Goal: Use online tool/utility: Utilize a website feature to perform a specific function

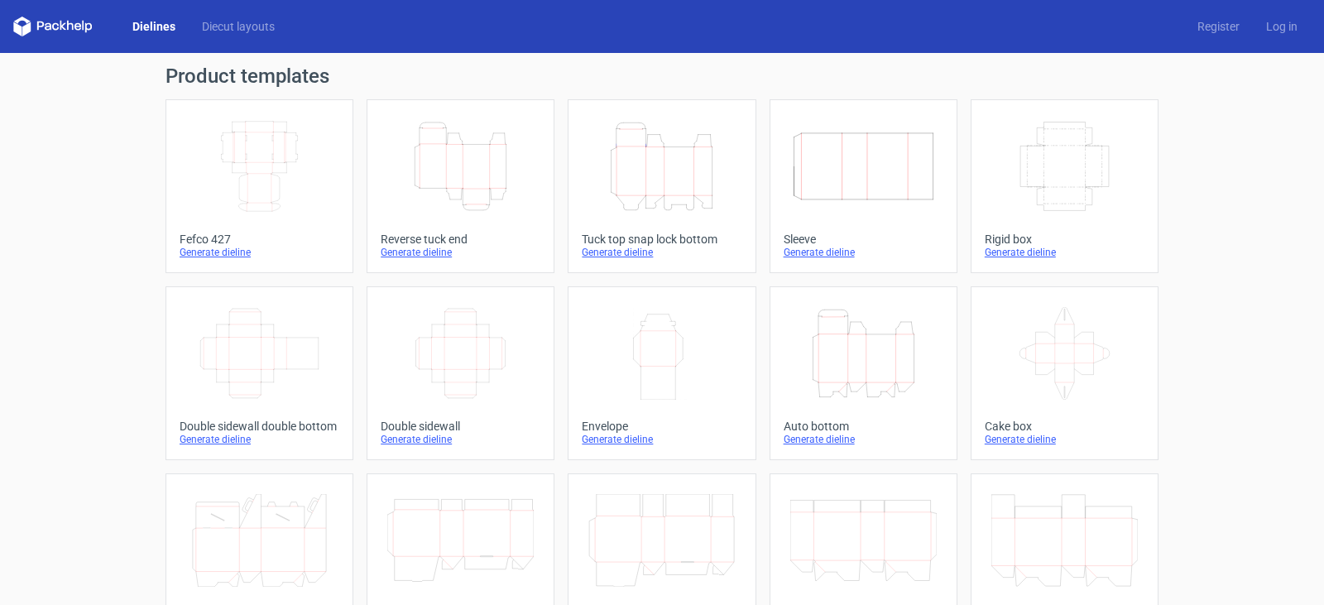
click at [455, 165] on icon "Height Depth Width" at bounding box center [460, 166] width 146 height 93
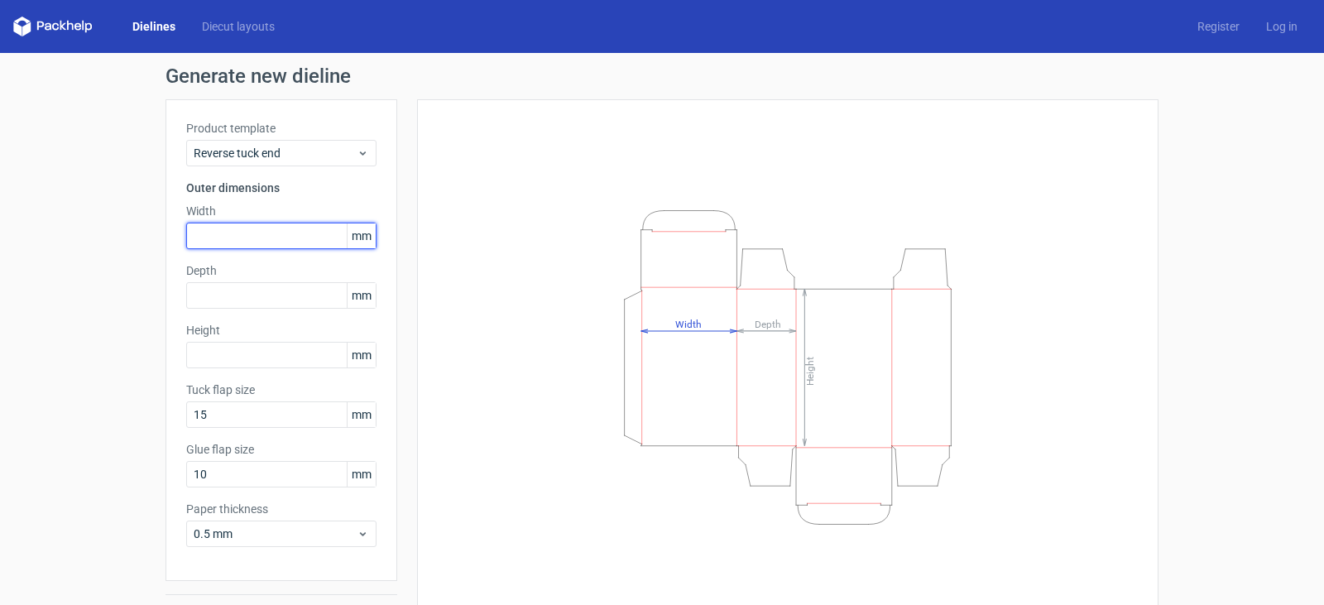
click at [297, 236] on input "text" at bounding box center [281, 236] width 190 height 26
type input "81"
type input "56"
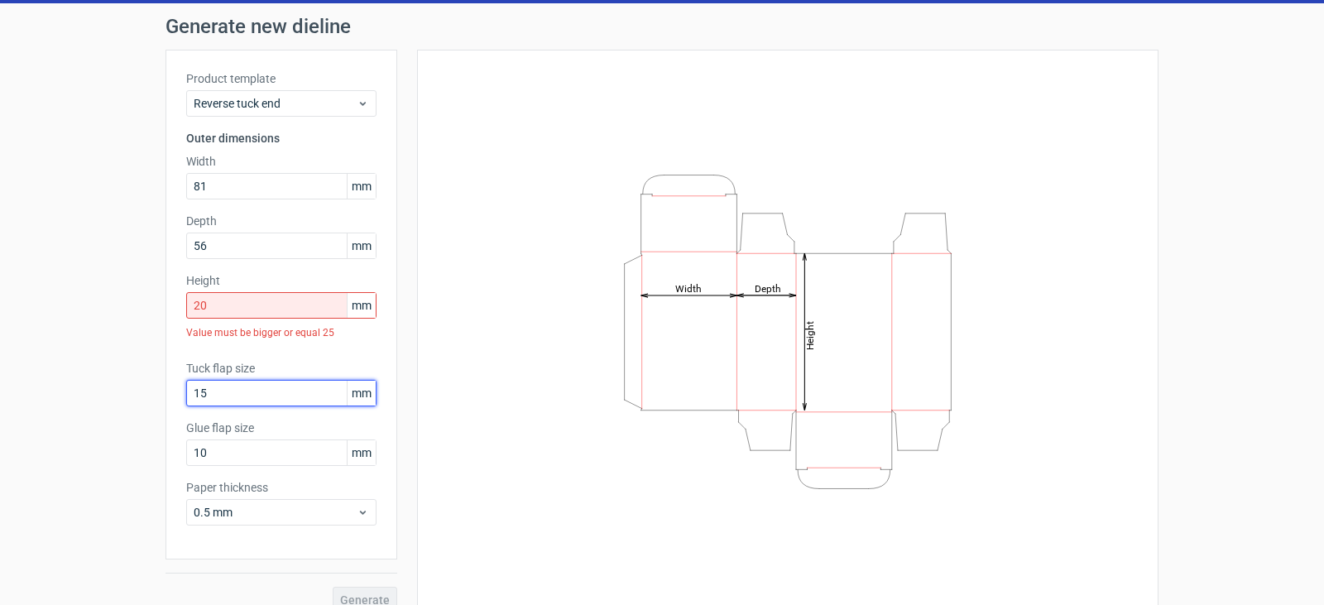
scroll to position [71, 0]
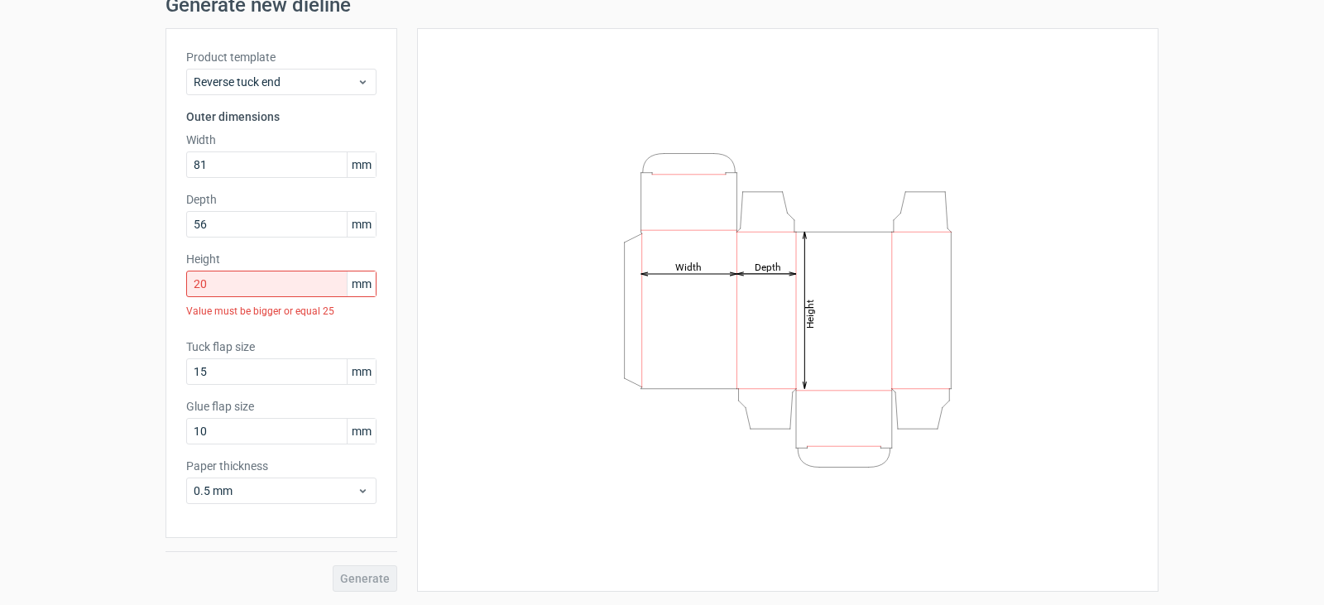
click at [478, 399] on div "Height Depth Width" at bounding box center [788, 310] width 700 height 522
click at [297, 276] on input "20" at bounding box center [281, 284] width 190 height 26
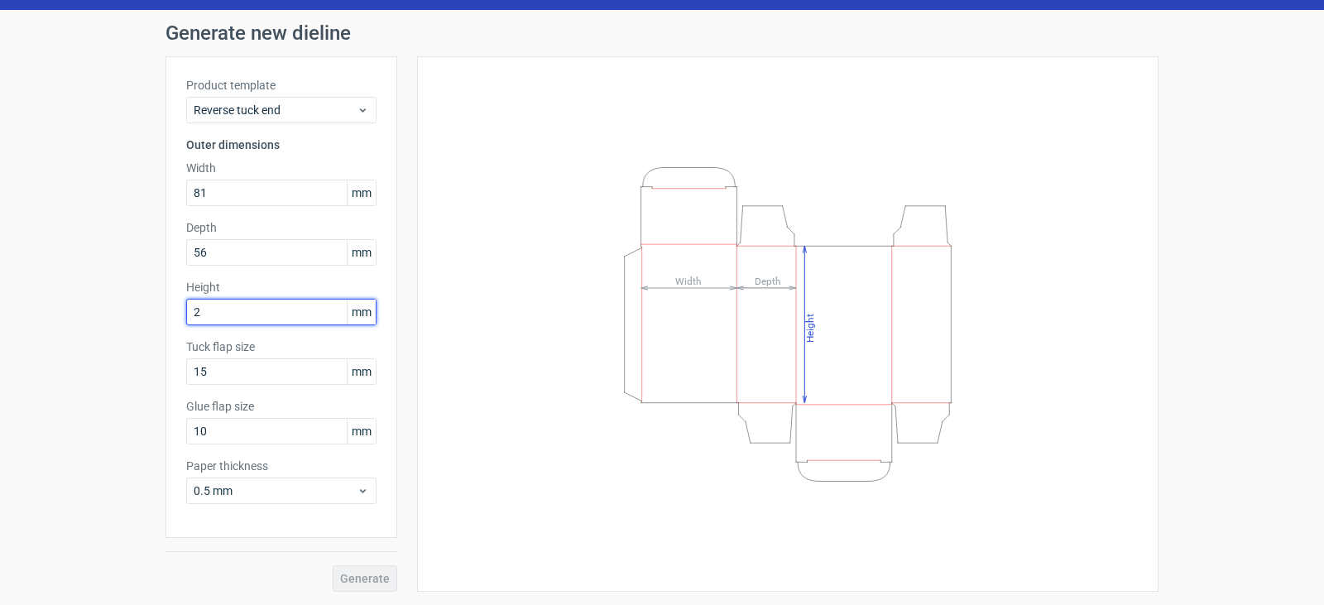
scroll to position [43, 0]
type input "25"
click at [363, 581] on span "Generate" at bounding box center [365, 578] width 50 height 12
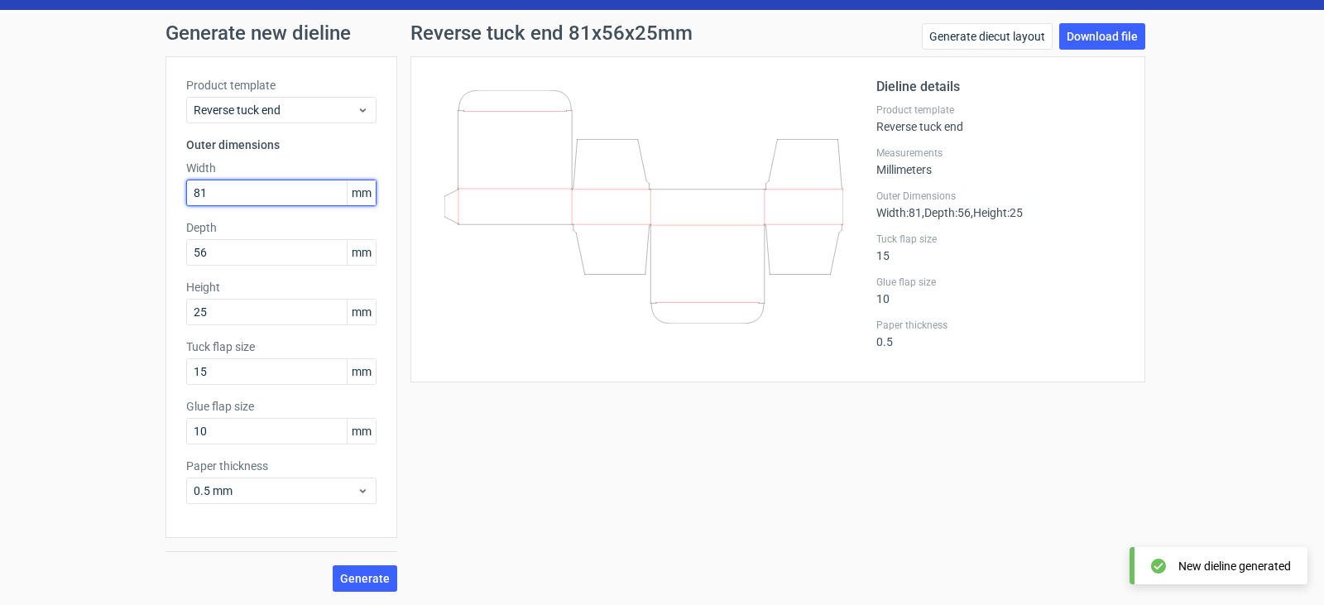
drag, startPoint x: 225, startPoint y: 196, endPoint x: 59, endPoint y: 167, distance: 168.8
click at [68, 171] on div "Generate new dieline Product template Reverse tuck end Outer dimensions Width 8…" at bounding box center [662, 307] width 1324 height 595
type input "56"
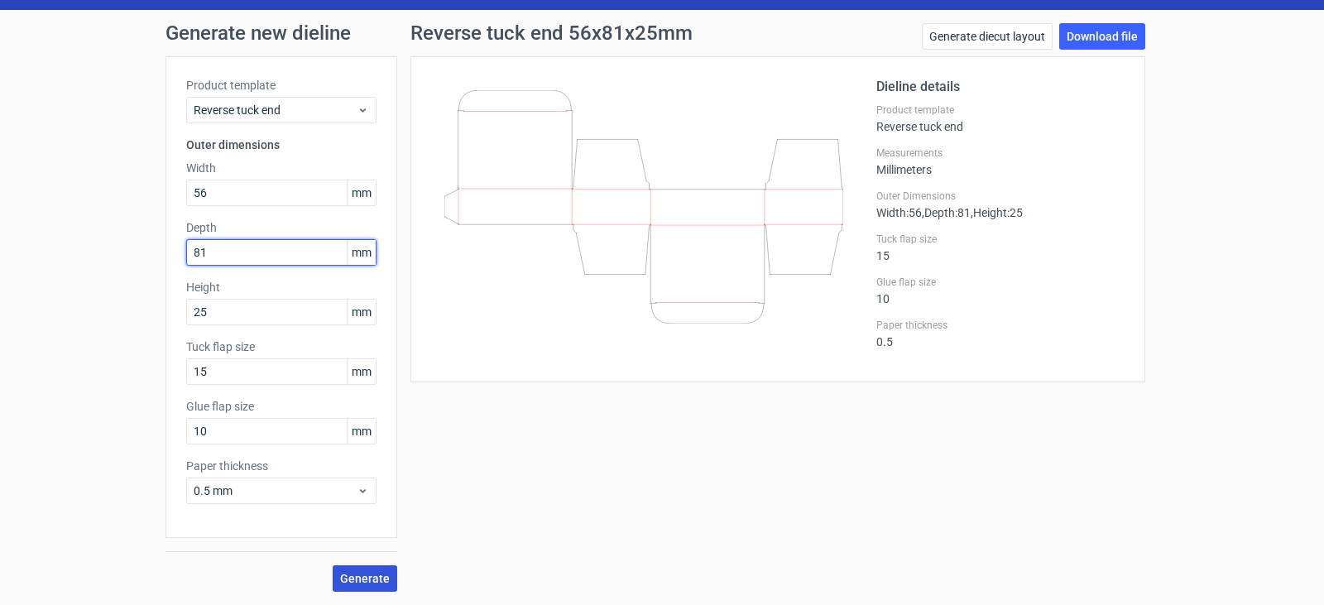
type input "81"
click at [371, 580] on span "Generate" at bounding box center [365, 578] width 50 height 12
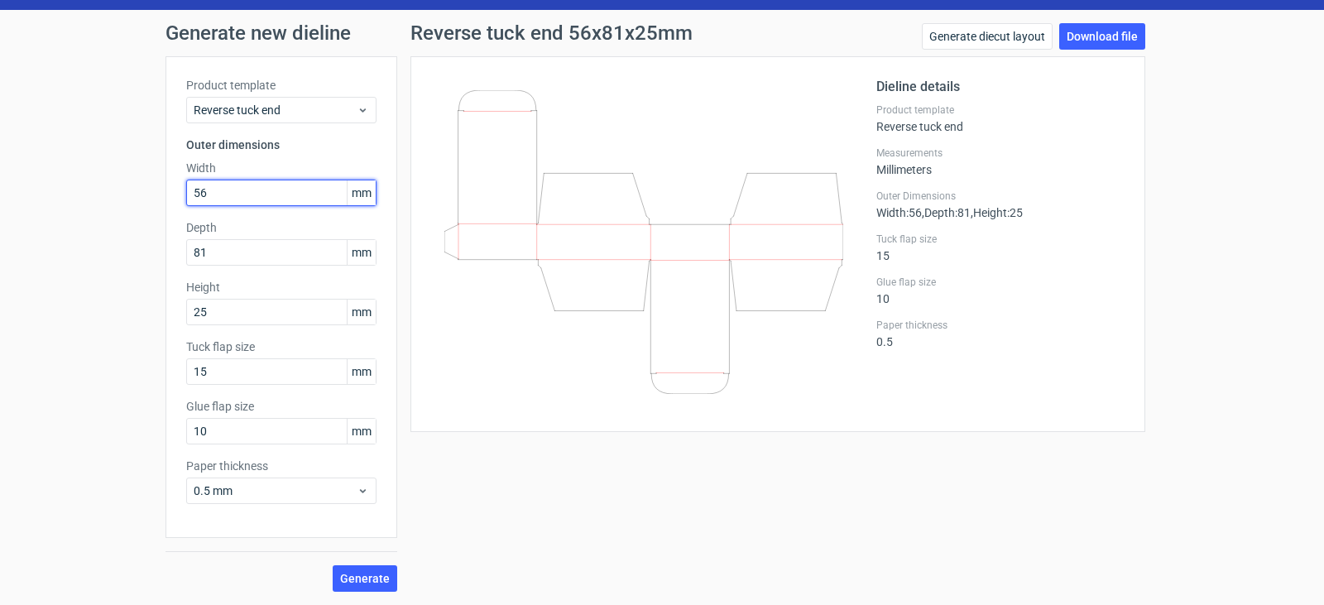
drag, startPoint x: 262, startPoint y: 190, endPoint x: 173, endPoint y: 183, distance: 89.7
click at [177, 186] on div "Product template Reverse tuck end Outer dimensions Width 56 mm Depth 81 mm Heig…" at bounding box center [281, 296] width 232 height 481
type input "81"
click at [365, 581] on span "Generate" at bounding box center [365, 578] width 50 height 12
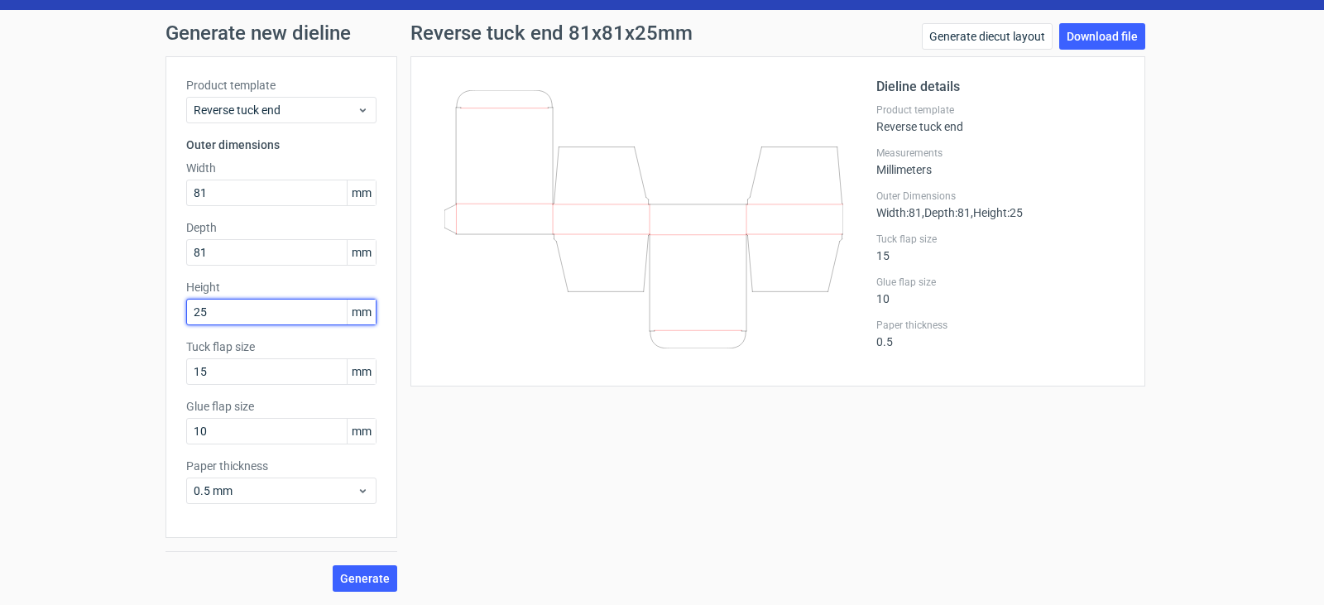
click at [213, 313] on input "25" at bounding box center [281, 312] width 190 height 26
type input "56"
click at [355, 582] on span "Generate" at bounding box center [365, 578] width 50 height 12
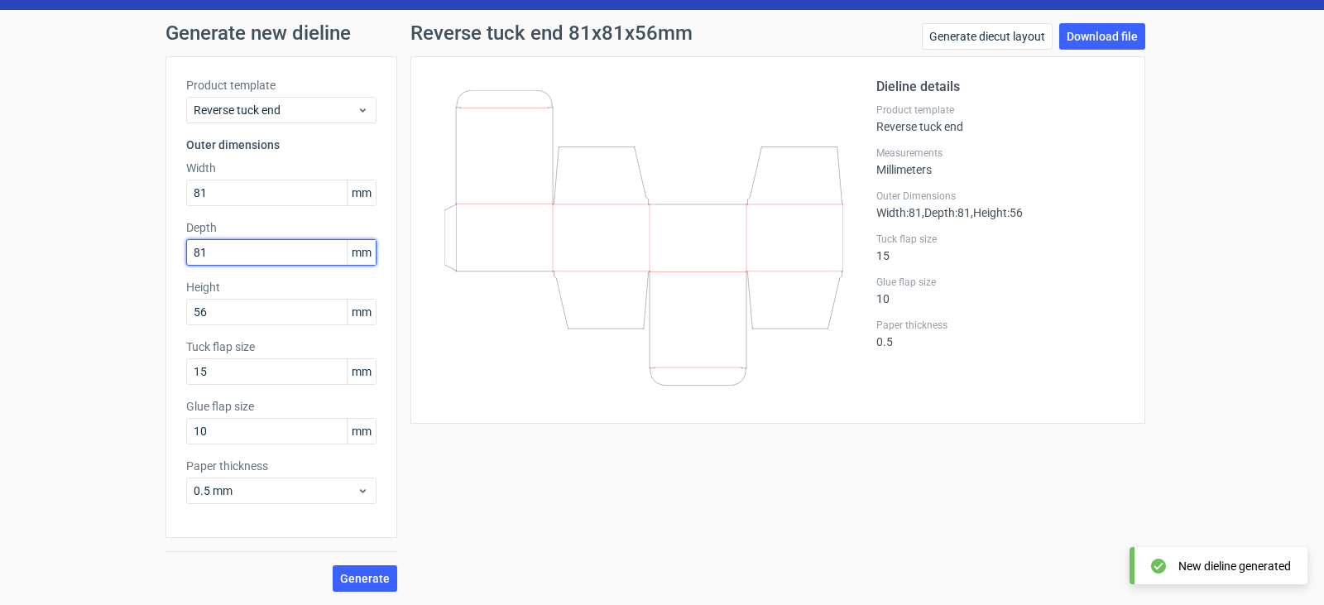
drag, startPoint x: 256, startPoint y: 247, endPoint x: 153, endPoint y: 247, distance: 102.6
click at [153, 247] on div "Generate new dieline Product template Reverse tuck end Outer dimensions Width 8…" at bounding box center [662, 307] width 1324 height 595
type input "25"
click at [372, 572] on span "Generate" at bounding box center [365, 578] width 50 height 12
click at [504, 264] on icon at bounding box center [643, 211] width 399 height 242
